Goal: Task Accomplishment & Management: Use online tool/utility

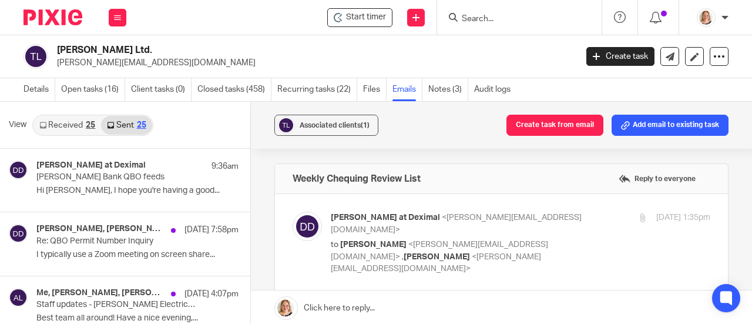
scroll to position [82, 0]
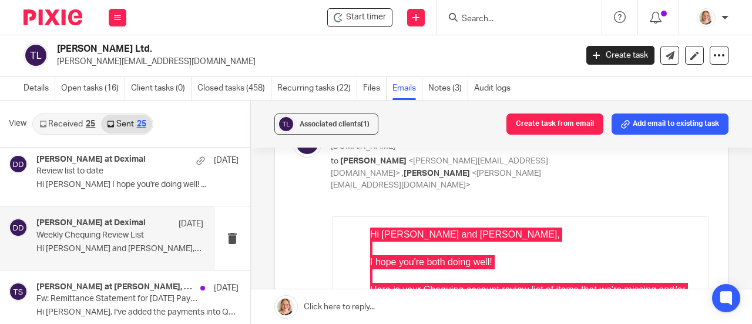
click at [40, 54] on img at bounding box center [36, 55] width 25 height 25
click at [52, 21] on img at bounding box center [53, 17] width 59 height 16
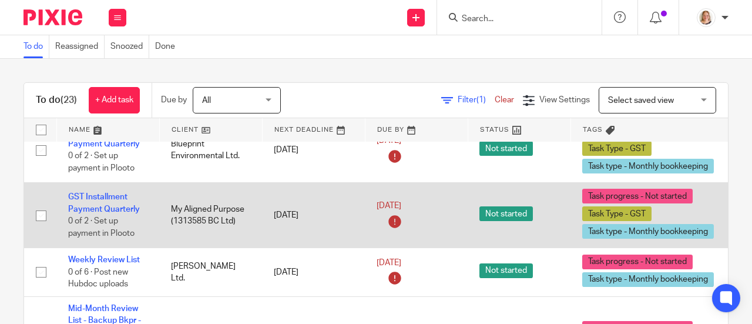
scroll to position [1410, 0]
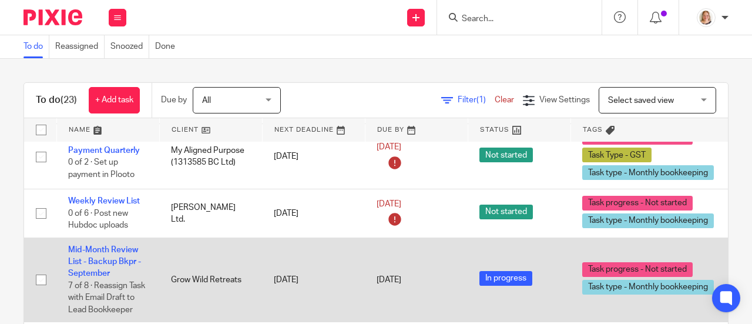
click at [123, 240] on td "Mid-Month Review List - Backup Bkpr - September 7 of 8 · Reassign Task with Ema…" at bounding box center [107, 279] width 103 height 85
click at [123, 246] on link "Mid-Month Review List - Backup Bkpr - September" at bounding box center [104, 262] width 73 height 32
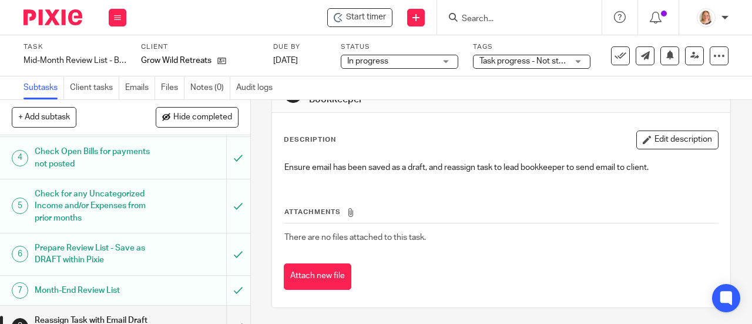
scroll to position [147, 0]
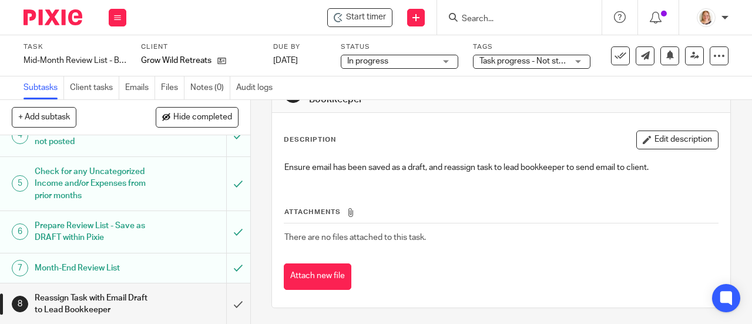
click at [112, 261] on h1 "Month-End Review List" at bounding box center [95, 268] width 120 height 18
